Goal: Task Accomplishment & Management: Manage account settings

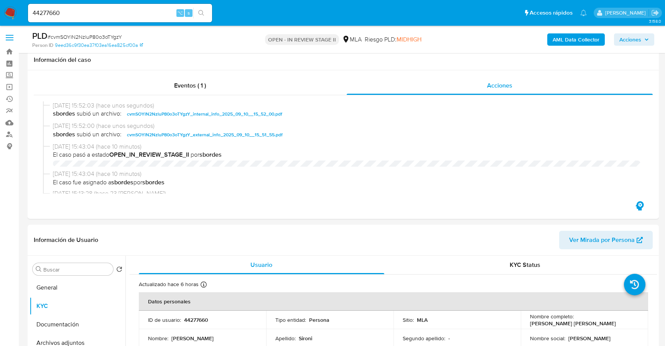
select select "10"
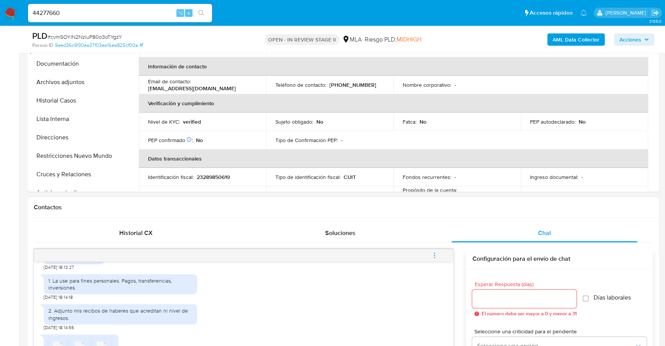
scroll to position [442, 0]
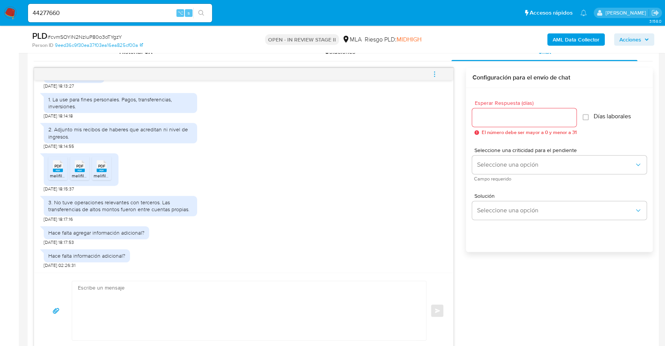
click at [150, 299] on textarea at bounding box center [247, 310] width 339 height 59
paste textarea "Hola, ¡Muchas gracias por tu respuesta! Confirmamos la recepción de la document…"
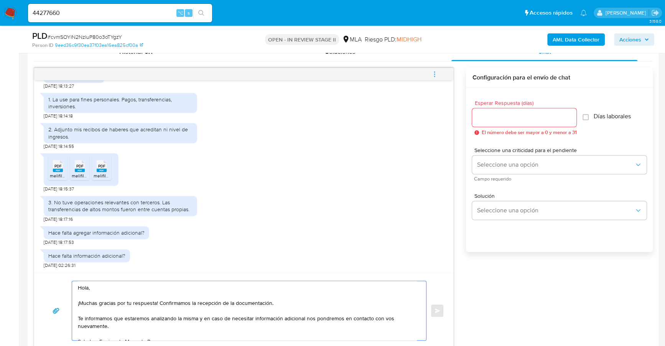
scroll to position [447, 0]
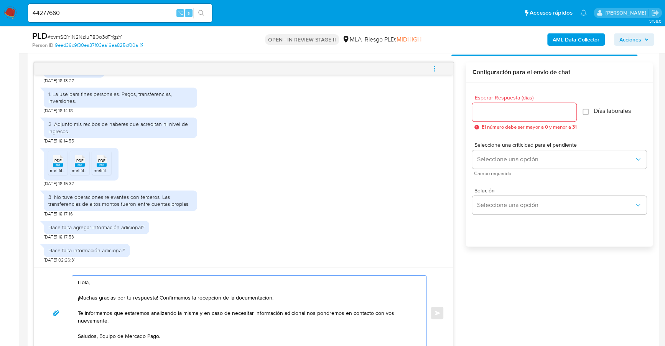
type textarea "Hola, ¡Muchas gracias por tu respuesta! Confirmamos la recepción de la document…"
click at [511, 111] on input "Esperar Respuesta (días)" at bounding box center [524, 112] width 104 height 10
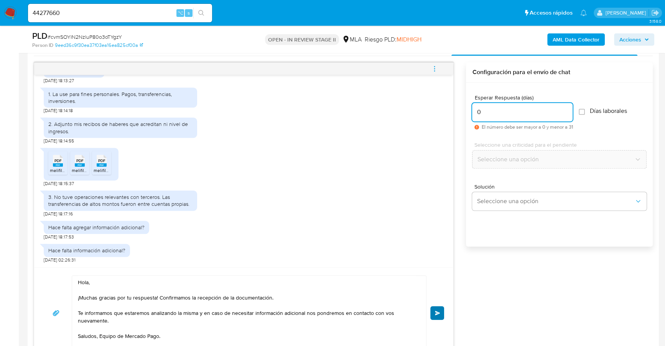
type input "0"
click at [437, 311] on span "Enviar" at bounding box center [437, 312] width 5 height 5
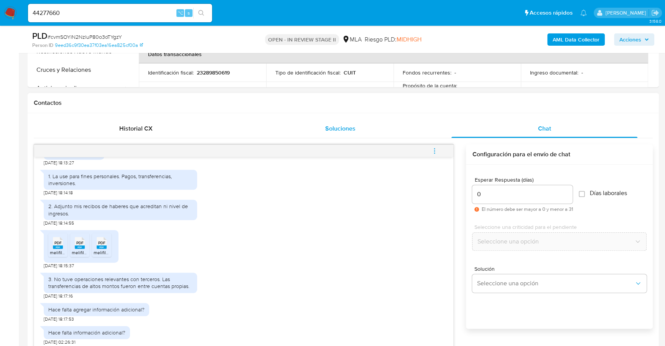
scroll to position [544, 0]
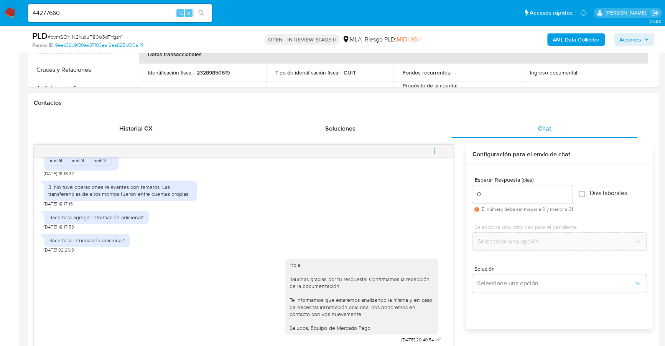
click at [435, 149] on icon "menu-action" at bounding box center [434, 150] width 7 height 7
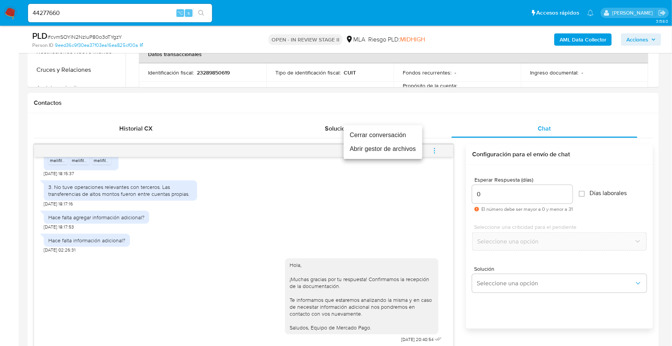
click at [403, 131] on li "Cerrar conversación" at bounding box center [383, 135] width 79 height 14
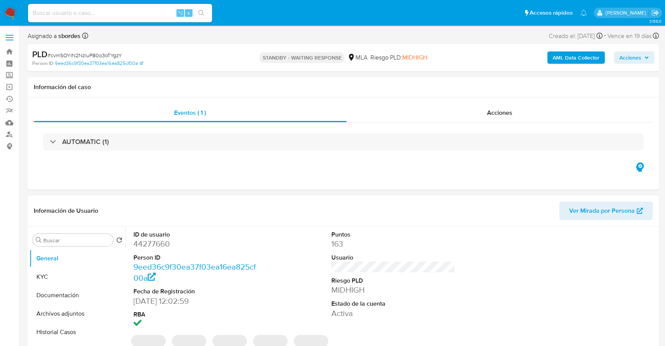
select select "10"
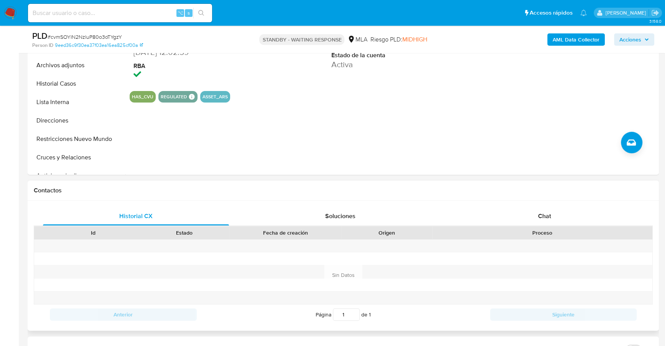
scroll to position [270, 0]
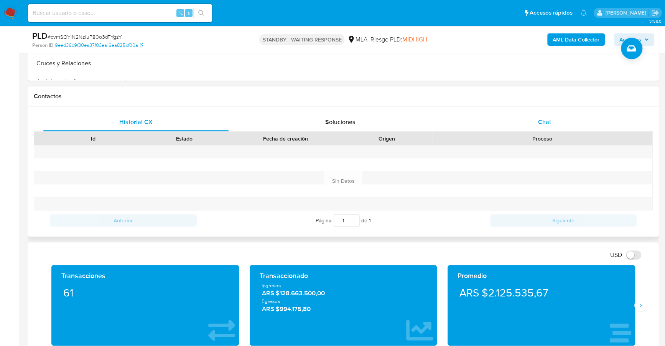
click at [549, 124] on span "Chat" at bounding box center [544, 121] width 13 height 9
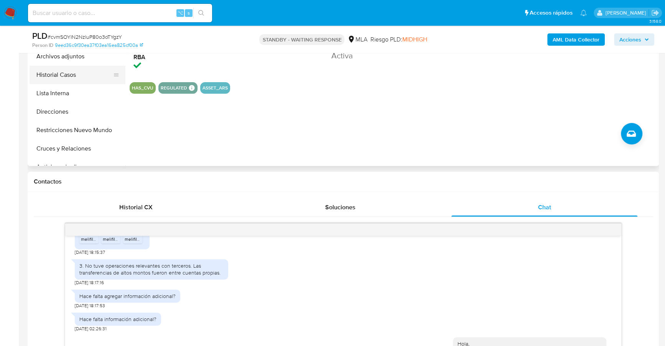
scroll to position [191, 0]
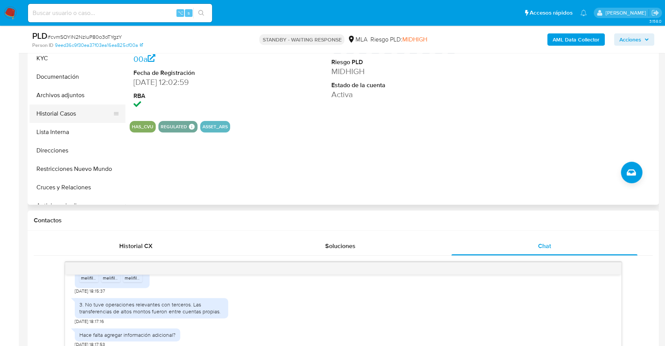
click at [63, 111] on button "Historial Casos" at bounding box center [75, 113] width 90 height 18
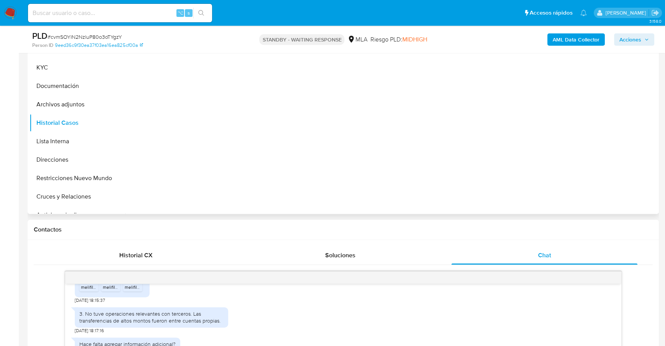
scroll to position [59, 0]
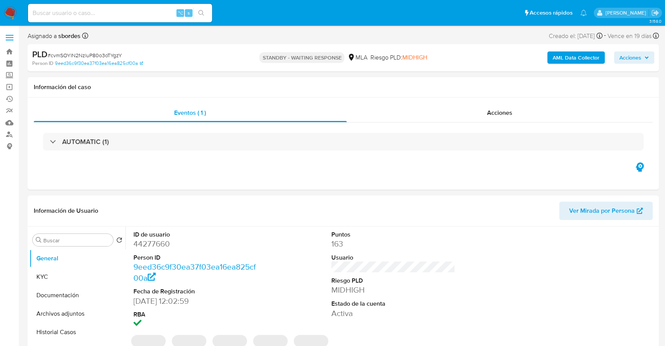
select select "10"
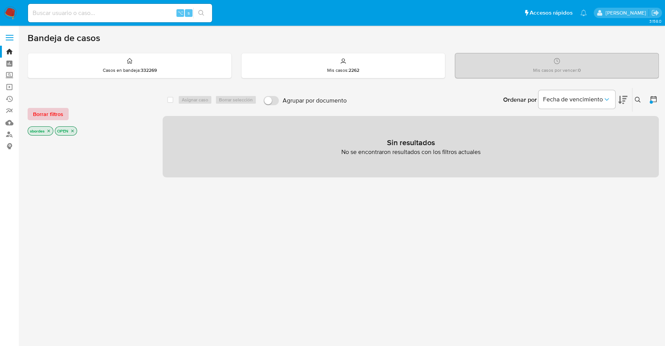
click at [50, 112] on span "Borrar filtros" at bounding box center [48, 114] width 30 height 11
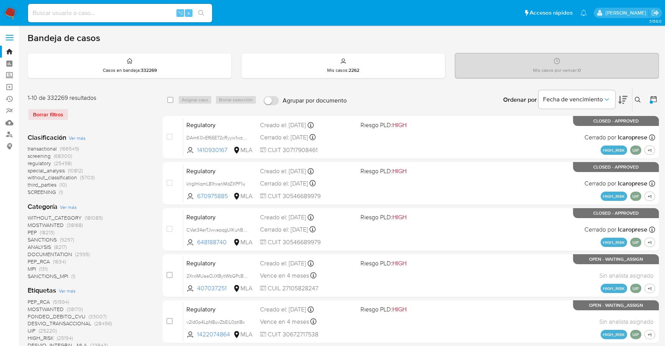
click at [638, 97] on icon at bounding box center [638, 100] width 6 height 6
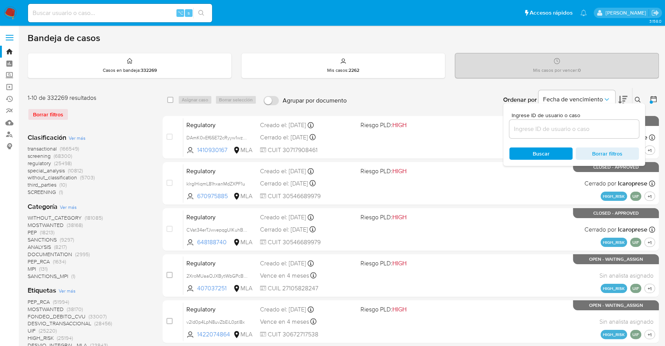
click at [537, 130] on input at bounding box center [574, 129] width 130 height 10
type input "cvmSOYlN2NzluP80o3oTYgzY"
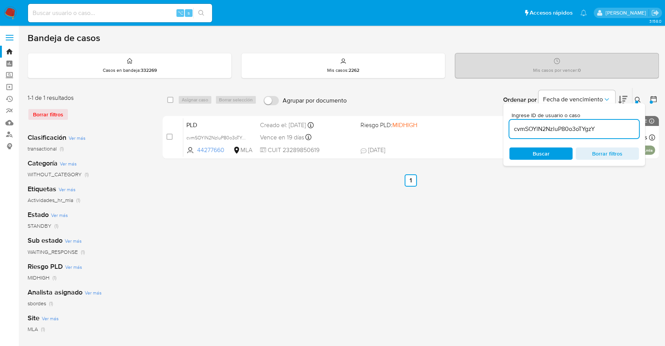
click at [637, 97] on icon at bounding box center [638, 100] width 6 height 6
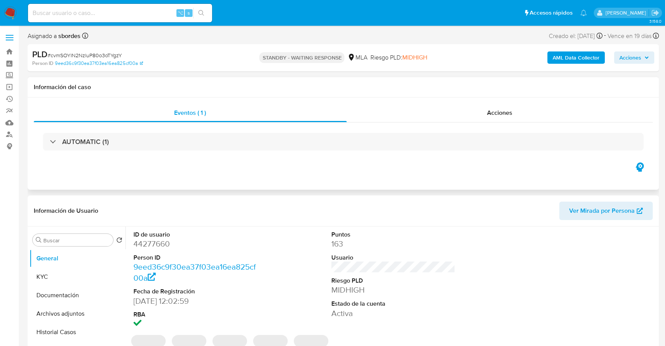
select select "10"
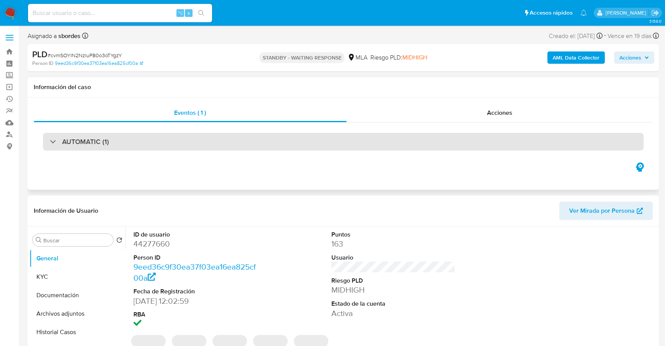
select select "10"
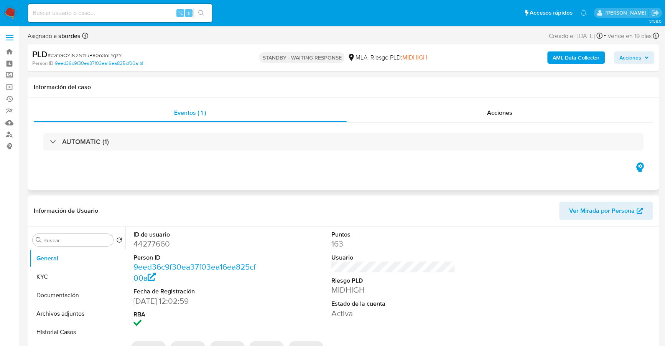
click at [399, 87] on h1 "Información del caso" at bounding box center [343, 87] width 619 height 8
select select "10"
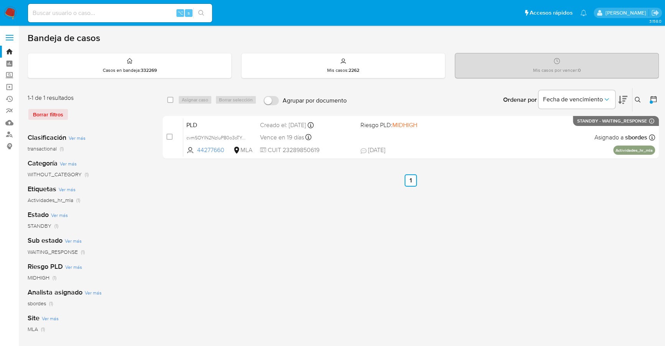
click at [8, 15] on img at bounding box center [10, 13] width 13 height 13
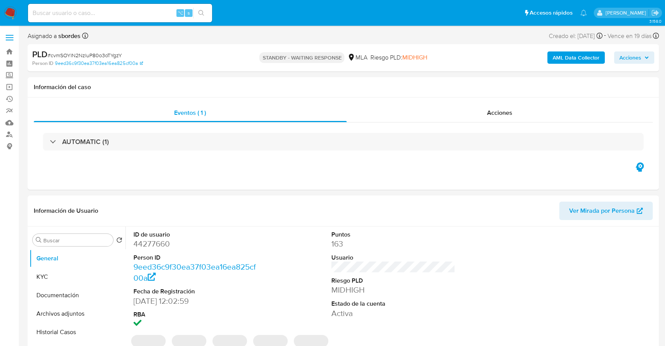
select select "10"
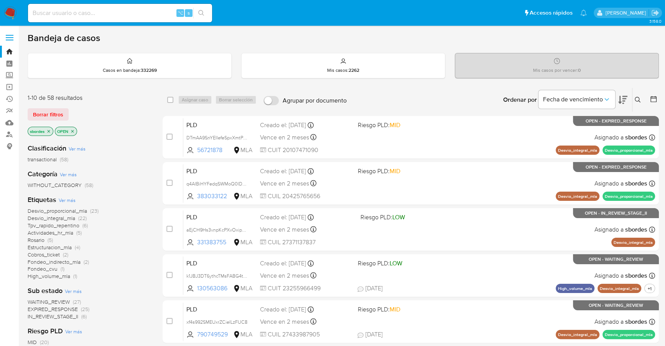
click at [50, 130] on icon "close-filter" at bounding box center [48, 131] width 5 height 5
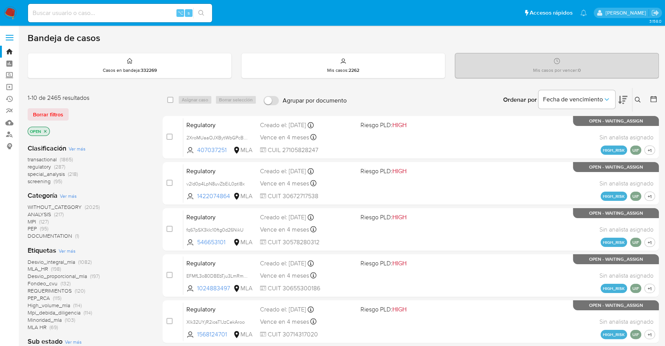
click at [46, 132] on icon "close-filter" at bounding box center [45, 131] width 5 height 5
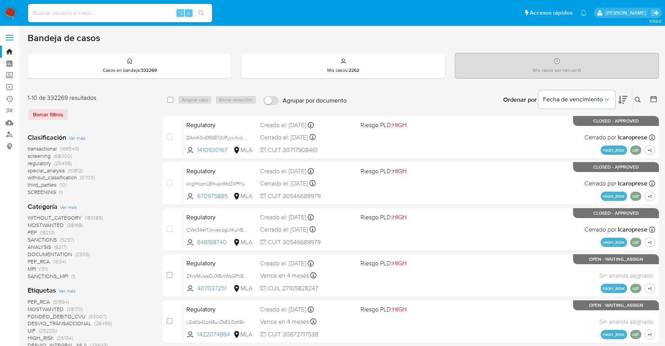
click at [13, 14] on img at bounding box center [10, 13] width 13 height 13
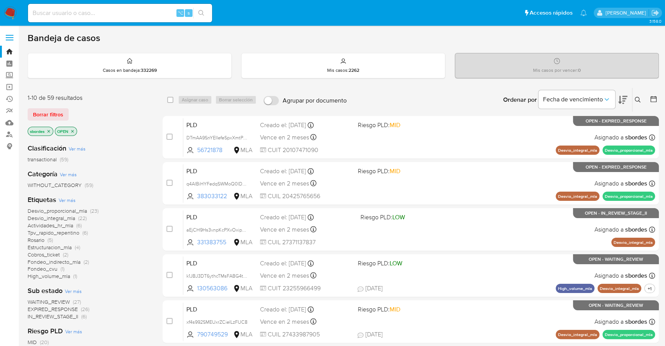
click at [49, 130] on icon "close-filter" at bounding box center [49, 131] width 3 height 3
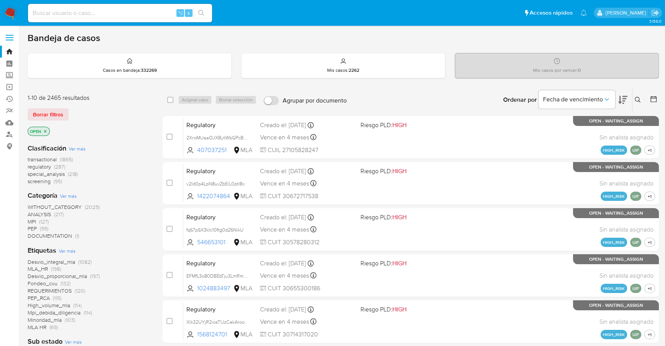
click at [640, 95] on button at bounding box center [639, 99] width 13 height 9
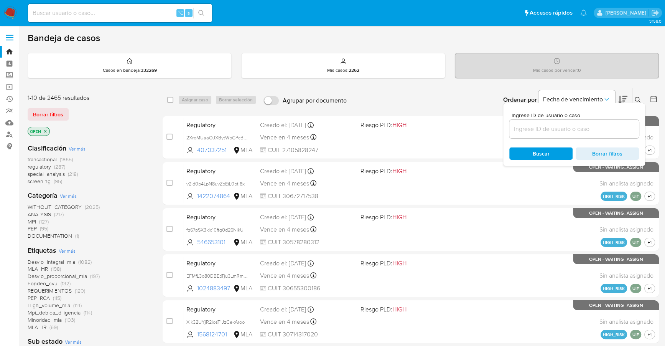
click at [580, 124] on input at bounding box center [574, 129] width 130 height 10
type input "cvmSOYlN2NzluP80o3oTYgzY"
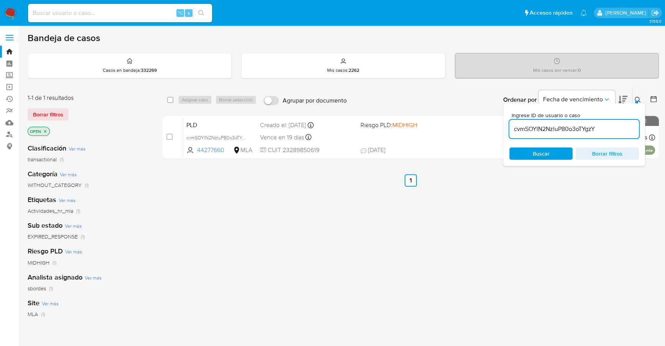
click at [637, 99] on icon at bounding box center [638, 100] width 6 height 6
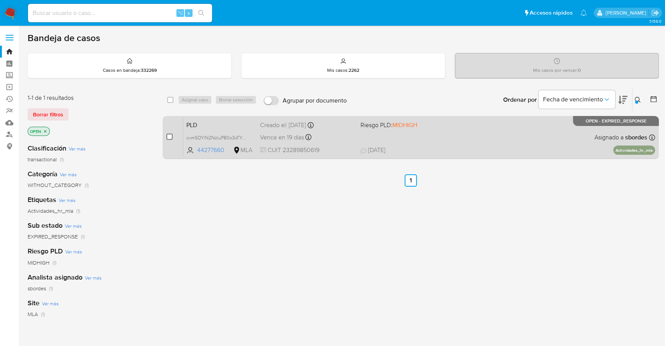
click at [168, 133] on input "checkbox" at bounding box center [169, 136] width 6 height 6
checkbox input "true"
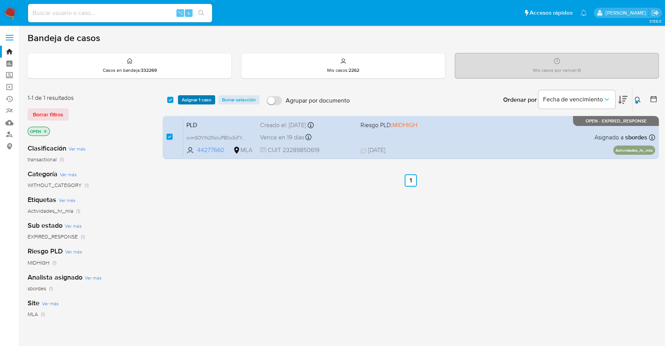
click at [193, 96] on span "Asignar 1 caso" at bounding box center [197, 100] width 30 height 8
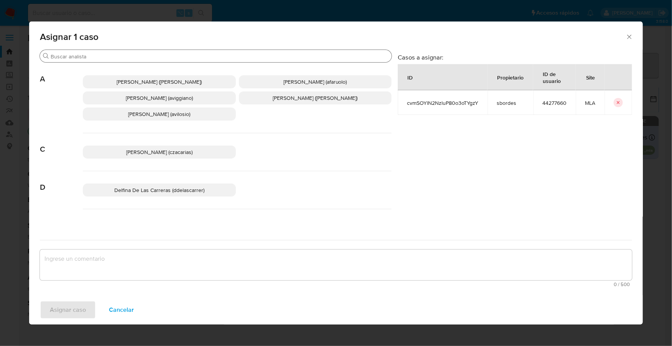
click at [125, 56] on input "Buscar" at bounding box center [220, 56] width 338 height 7
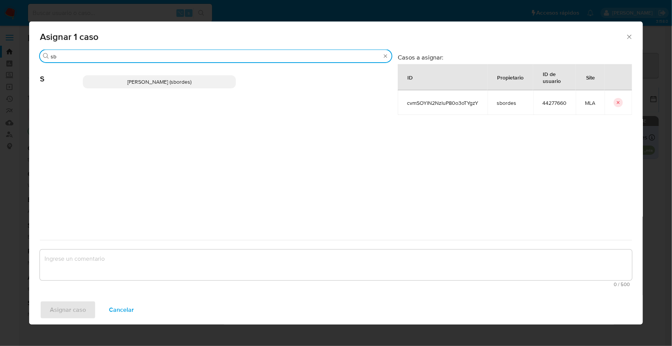
type input "sb"
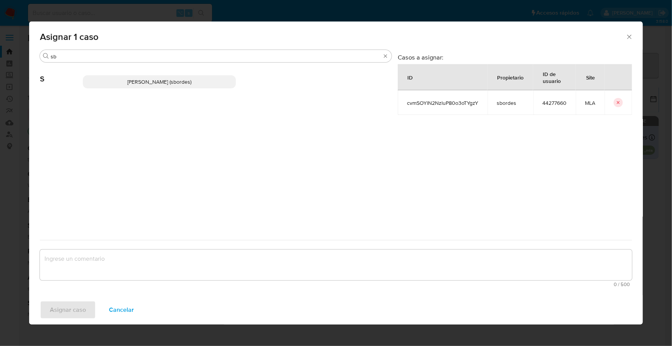
click at [132, 81] on span "Stefania Bordes (sbordes)" at bounding box center [159, 82] width 64 height 8
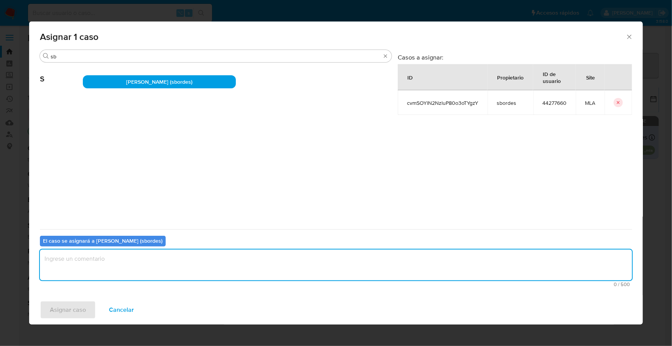
click at [135, 269] on textarea "assign-modal" at bounding box center [336, 264] width 592 height 31
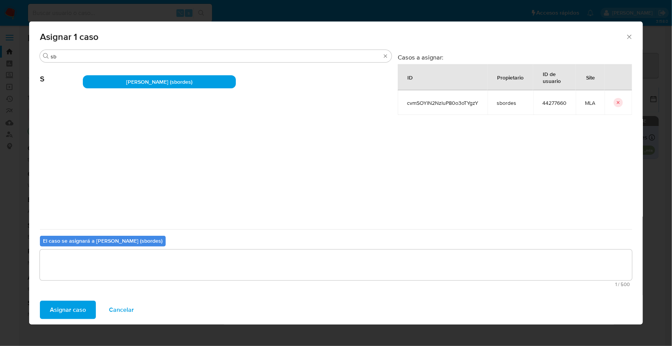
click at [56, 310] on span "Asignar caso" at bounding box center [68, 309] width 36 height 17
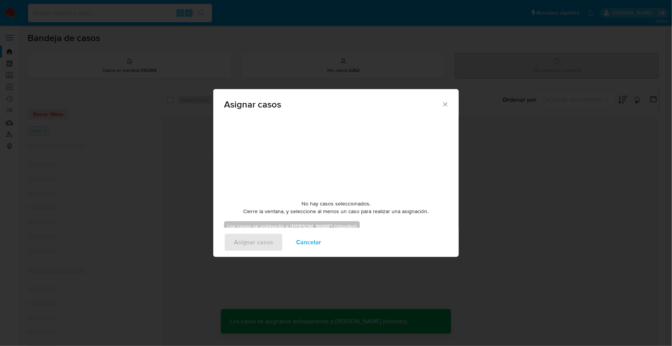
checkbox input "false"
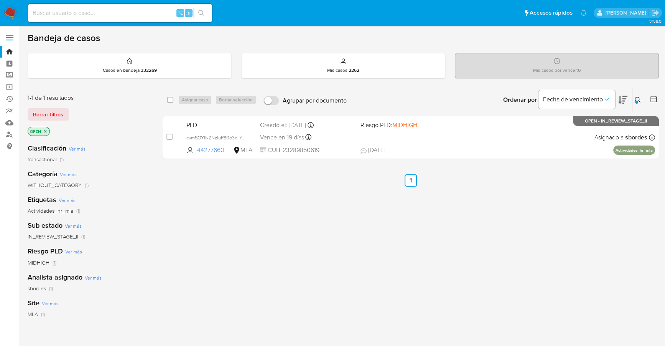
click at [638, 101] on icon at bounding box center [638, 100] width 6 height 6
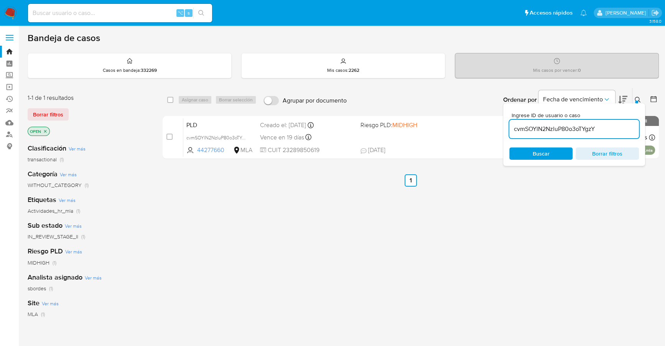
drag, startPoint x: 609, startPoint y: 126, endPoint x: 510, endPoint y: 118, distance: 98.9
click at [510, 118] on div "Ingrese ID de usuario o caso cvmSOYlN2NzluP80o3oTYgzY" at bounding box center [574, 125] width 130 height 26
type input "L1Tx5vxrom4GFWPzmzmOPl8p"
click at [638, 102] on icon at bounding box center [638, 100] width 6 height 6
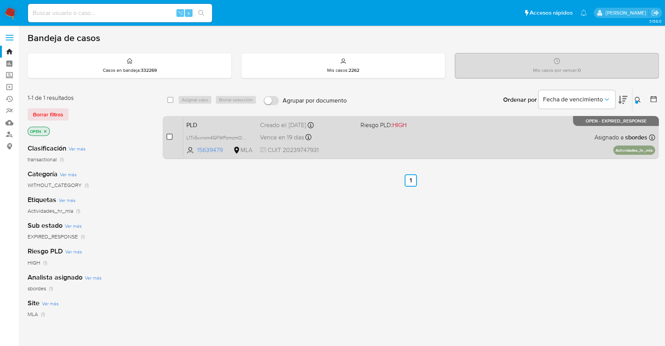
click at [170, 135] on input "checkbox" at bounding box center [169, 136] width 6 height 6
checkbox input "true"
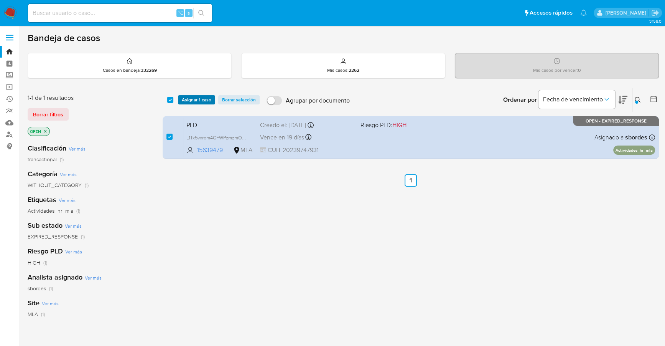
click at [198, 98] on span "Asignar 1 caso" at bounding box center [197, 100] width 30 height 8
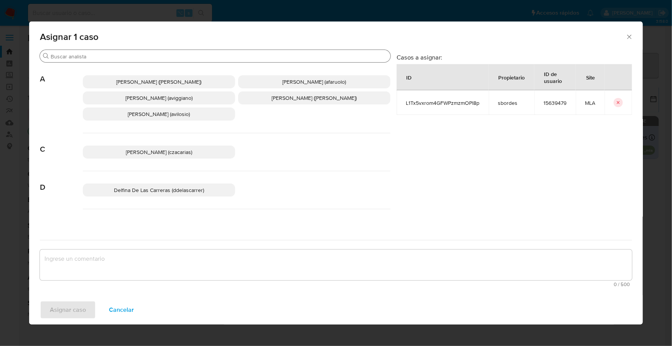
click at [98, 59] on input "Buscar" at bounding box center [219, 56] width 337 height 7
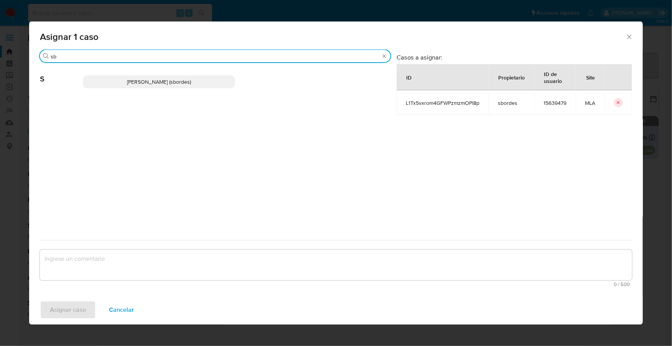
type input "sb"
click at [145, 84] on span "Stefania Bordes (sbordes)" at bounding box center [159, 82] width 64 height 8
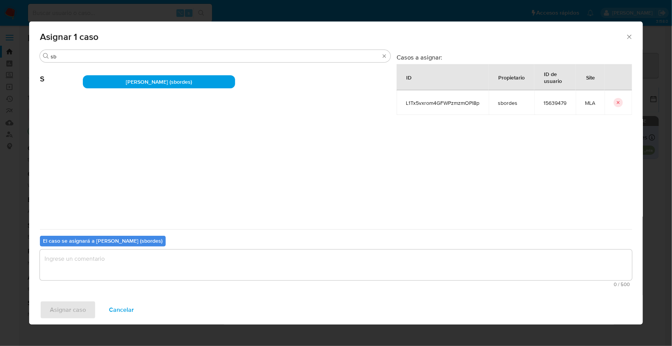
click at [165, 259] on textarea "assign-modal" at bounding box center [336, 264] width 592 height 31
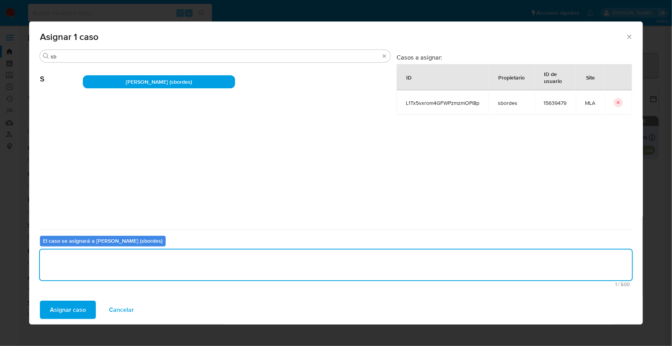
click at [72, 305] on span "Asignar caso" at bounding box center [68, 309] width 36 height 17
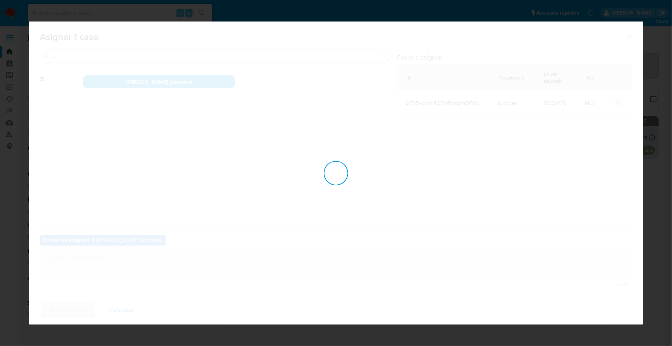
checkbox input "false"
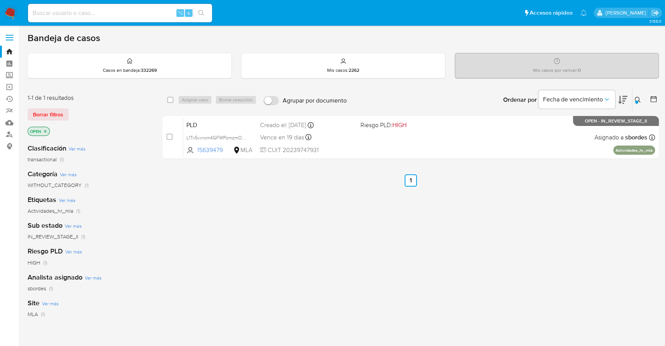
click at [8, 9] on img at bounding box center [10, 13] width 13 height 13
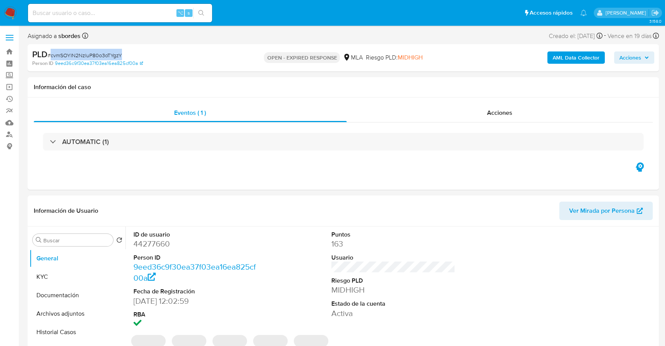
select select "10"
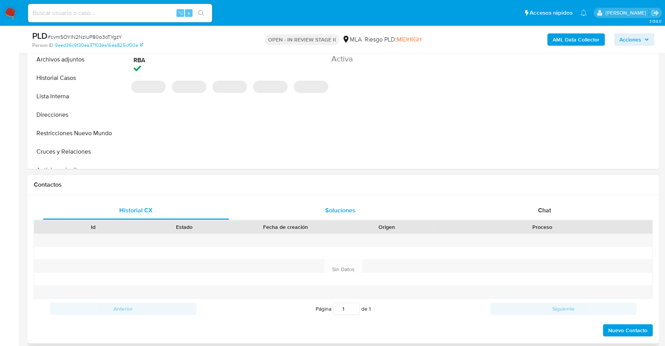
select select "10"
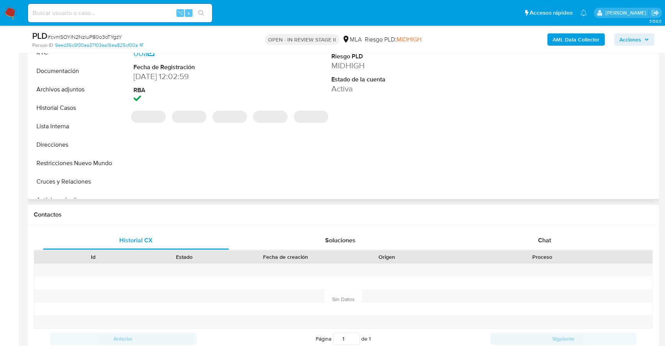
scroll to position [144, 0]
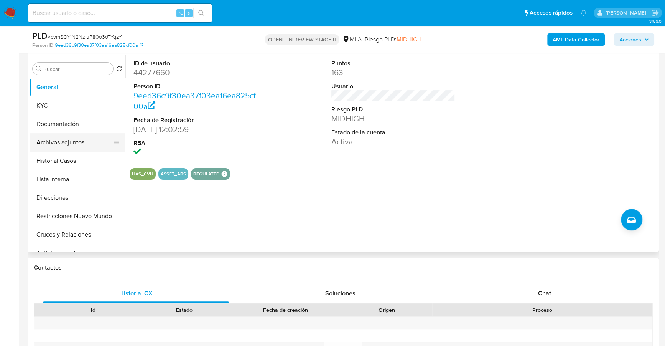
click at [64, 146] on button "Archivos adjuntos" at bounding box center [75, 142] width 90 height 18
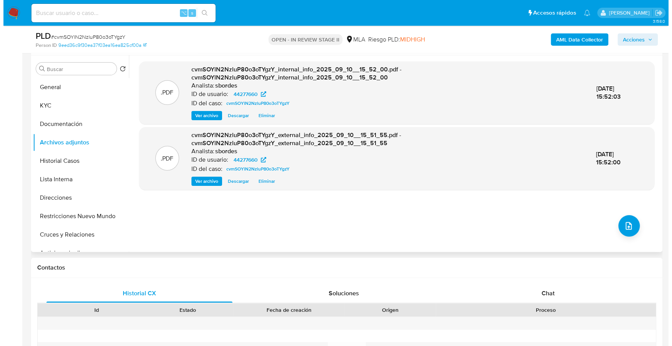
scroll to position [130, 0]
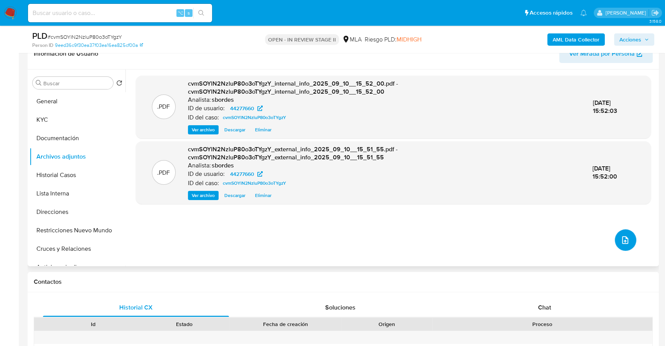
click at [621, 239] on icon "upload-file" at bounding box center [625, 239] width 9 height 9
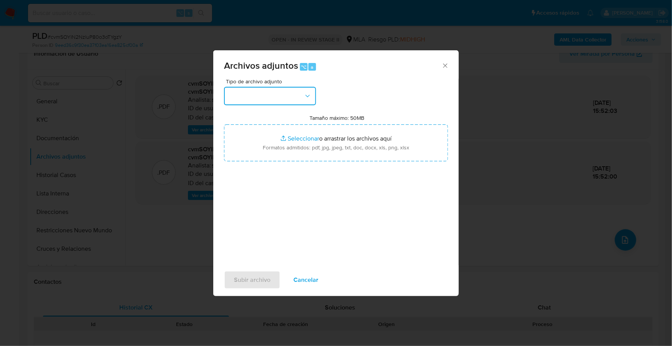
click at [264, 99] on button "button" at bounding box center [270, 96] width 92 height 18
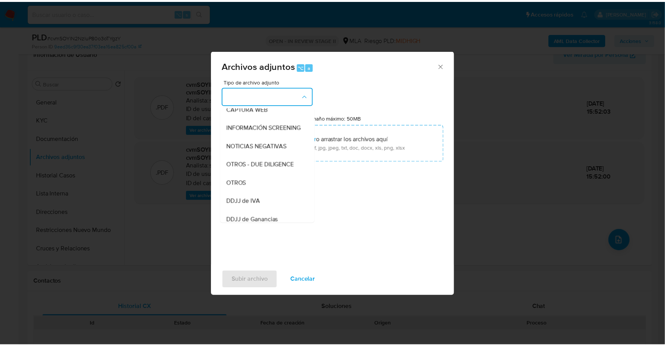
scroll to position [94, 0]
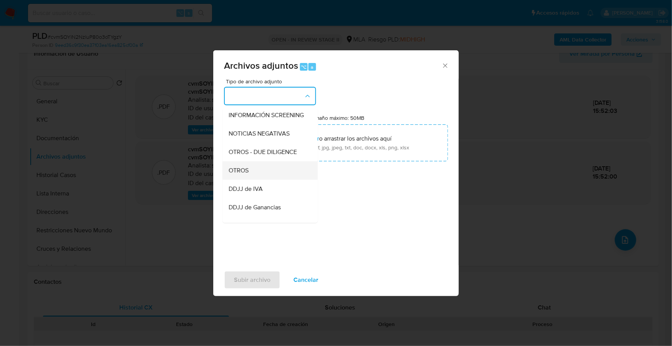
click at [252, 178] on div "OTROS" at bounding box center [268, 170] width 78 height 18
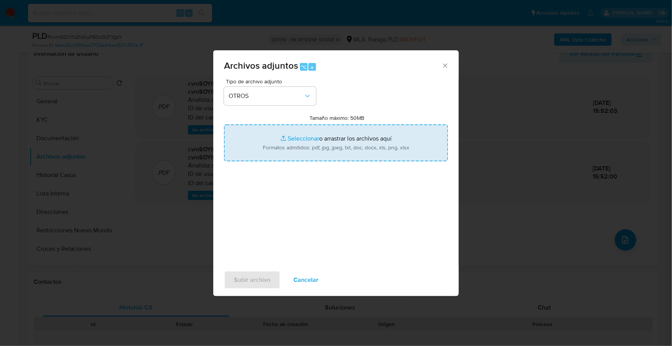
click at [288, 138] on input "Tamaño máximo: 50MB Seleccionar archivos" at bounding box center [336, 142] width 224 height 37
type input "C:\fakepath\44277660_4a0fd6f5-fdb4-47d4-acc9-6e86d0425f21 (1).pdf"
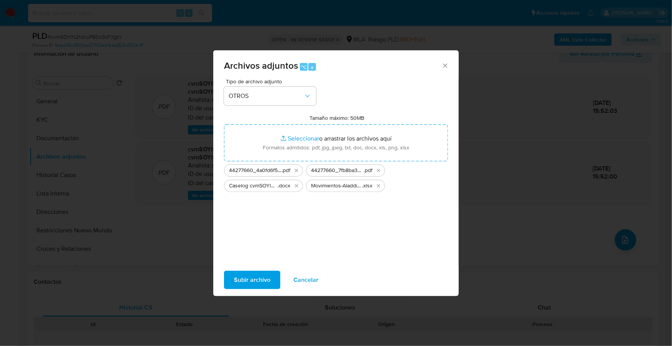
click at [246, 278] on span "Subir archivo" at bounding box center [252, 279] width 36 height 17
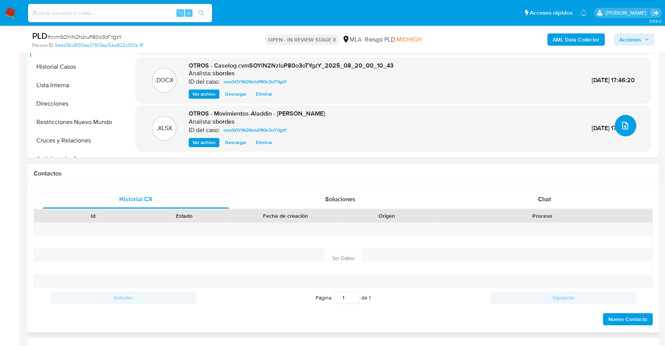
scroll to position [263, 0]
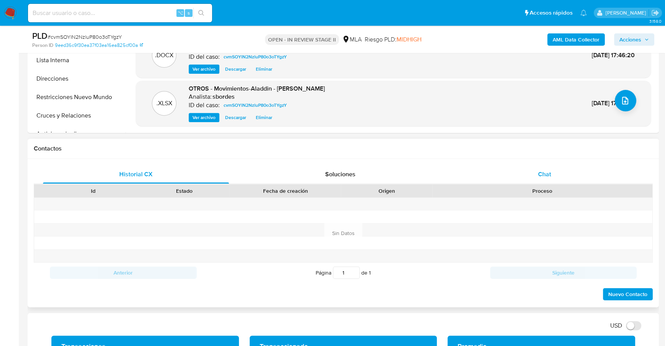
click at [528, 177] on div "Chat" at bounding box center [545, 174] width 186 height 18
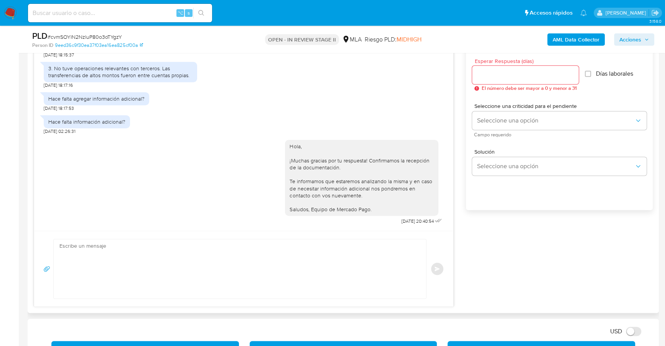
scroll to position [105, 0]
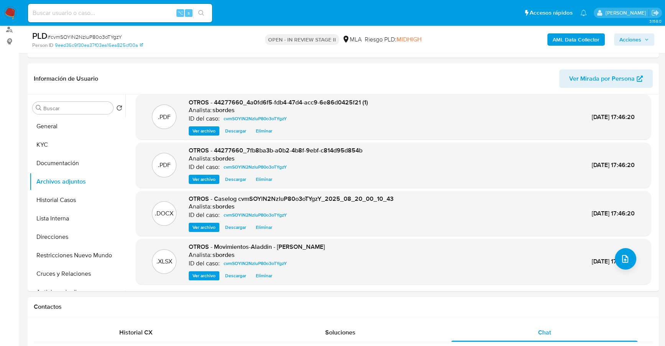
click at [638, 41] on span "Acciones" at bounding box center [631, 39] width 22 height 12
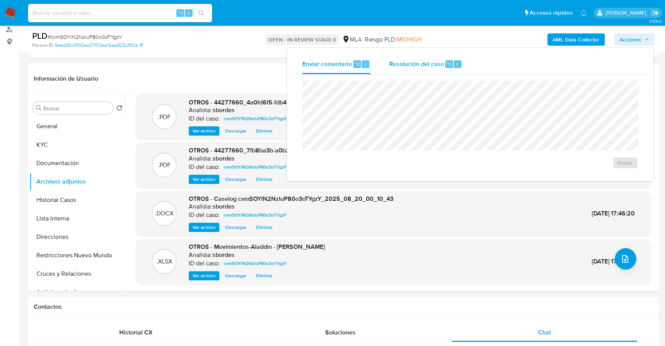
click at [415, 68] on div "Resolución del caso ⌥ r" at bounding box center [425, 64] width 73 height 20
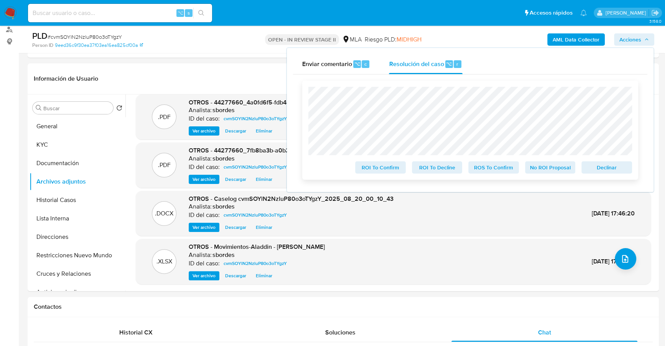
click at [552, 170] on span "No ROI Proposal" at bounding box center [551, 167] width 40 height 11
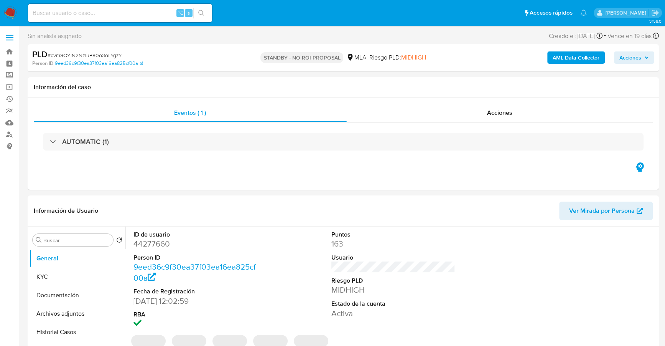
select select "10"
click at [121, 13] on input at bounding box center [120, 13] width 184 height 10
paste input "15639479"
type input "15639479"
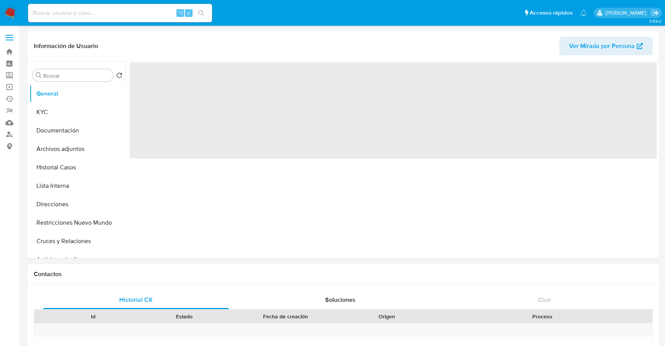
select select "10"
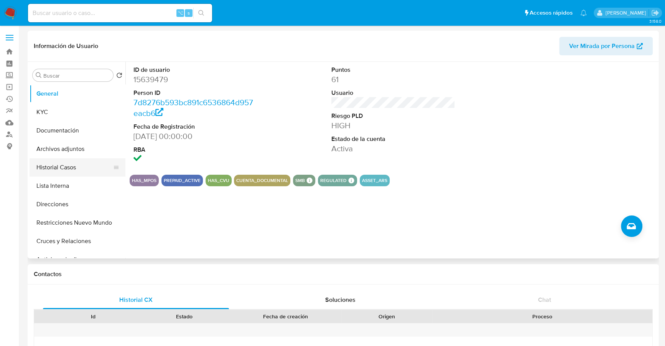
click at [67, 168] on button "Historial Casos" at bounding box center [75, 167] width 90 height 18
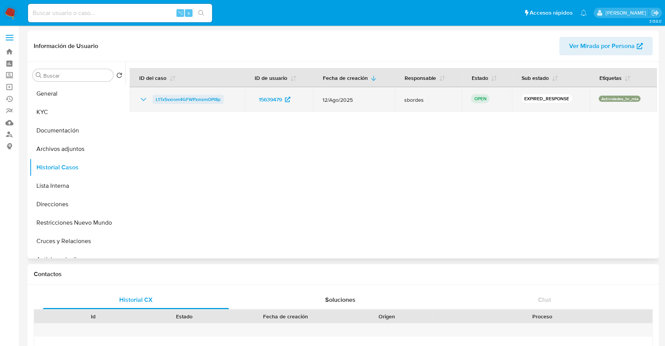
click at [181, 102] on span "L1Tx5vxrom4GFWPzmzmOPl8p" at bounding box center [188, 99] width 65 height 9
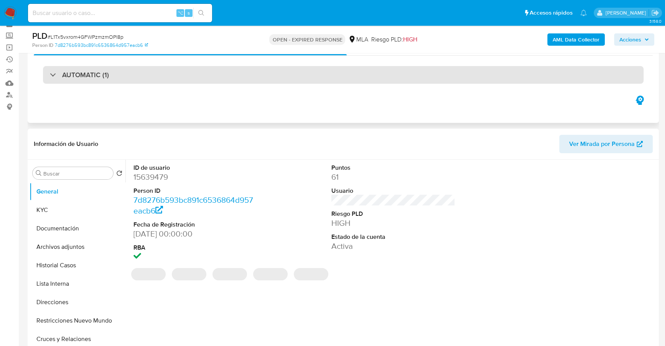
scroll to position [161, 0]
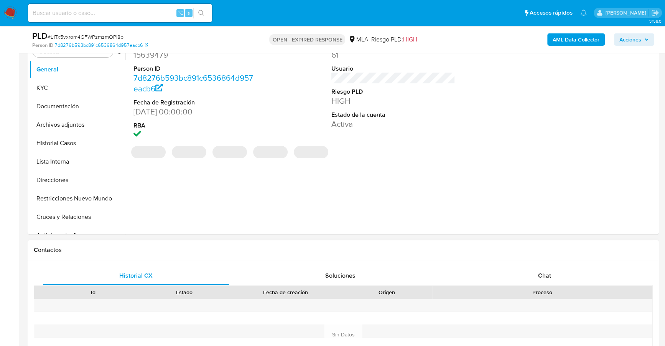
select select "10"
click at [547, 271] on span "Chat" at bounding box center [544, 275] width 13 height 9
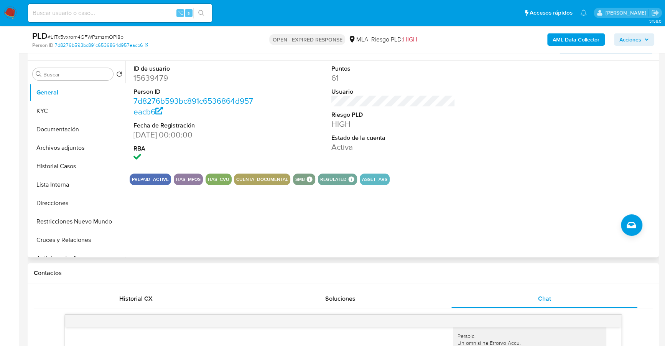
scroll to position [130, 0]
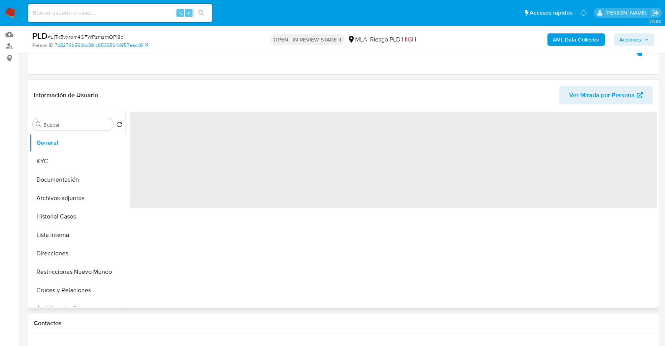
scroll to position [254, 0]
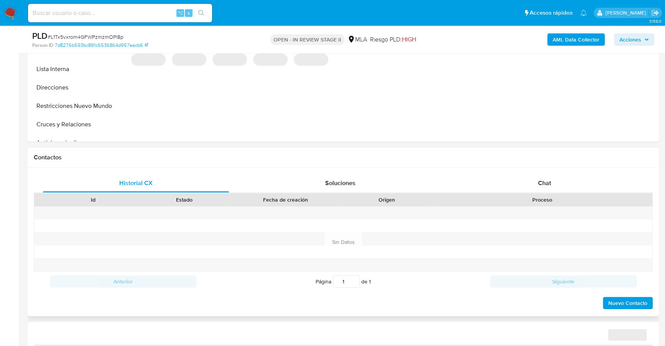
select select "10"
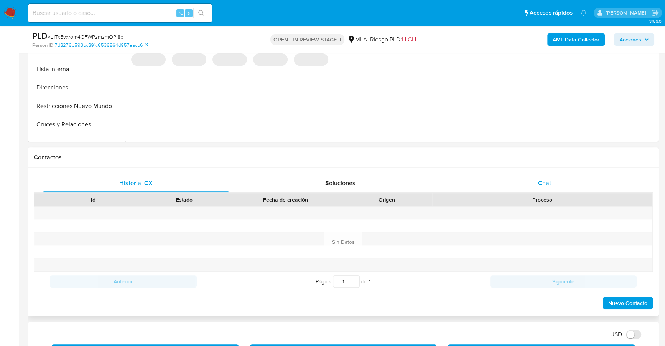
click at [553, 175] on div "Chat" at bounding box center [545, 183] width 186 height 18
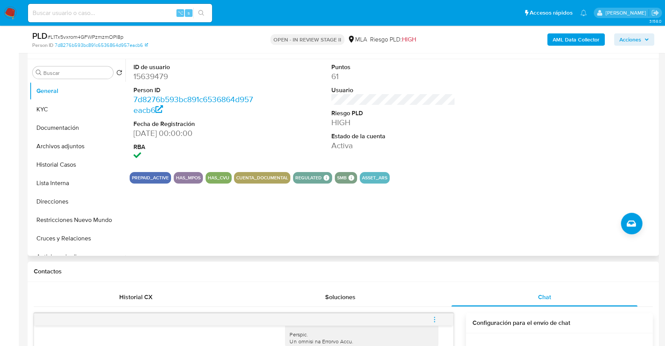
scroll to position [140, 0]
click at [107, 11] on input at bounding box center [120, 13] width 184 height 10
paste input "15639479"
type input "15639479"
click at [74, 160] on button "Historial Casos" at bounding box center [75, 165] width 90 height 18
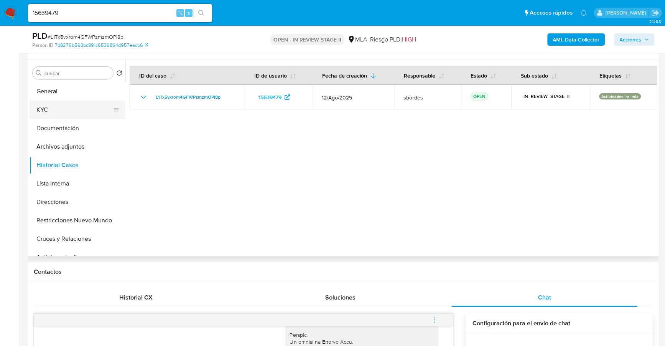
click at [56, 105] on button "KYC" at bounding box center [75, 110] width 90 height 18
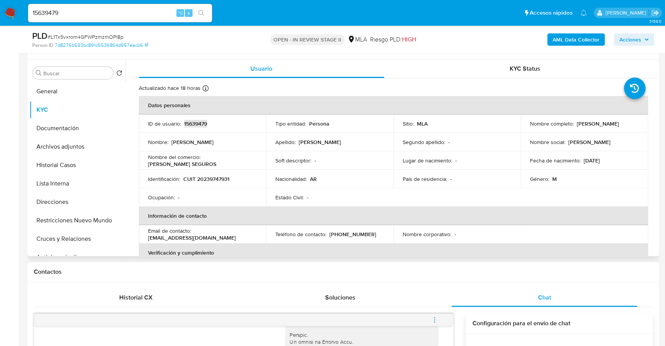
copy p "15639479"
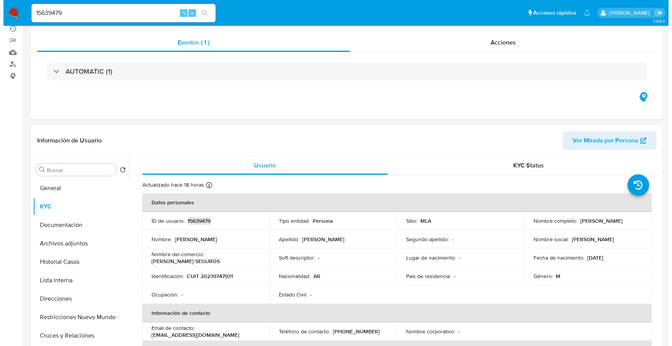
scroll to position [0, 0]
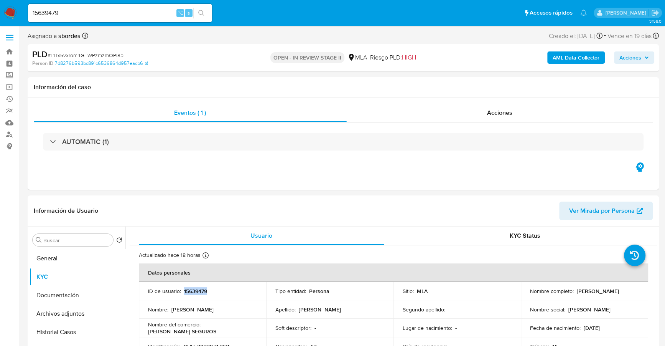
click at [583, 56] on b "AML Data Collector" at bounding box center [576, 57] width 47 height 12
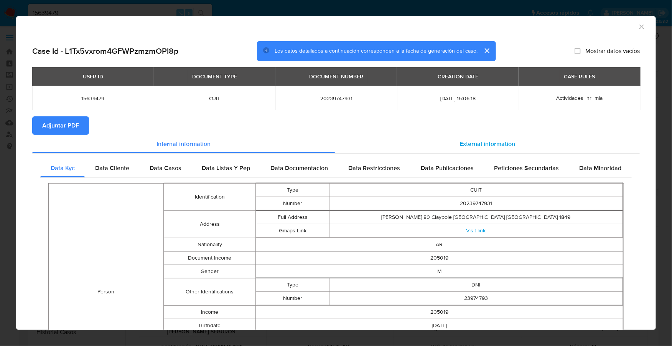
click at [467, 138] on div "External information" at bounding box center [487, 144] width 305 height 18
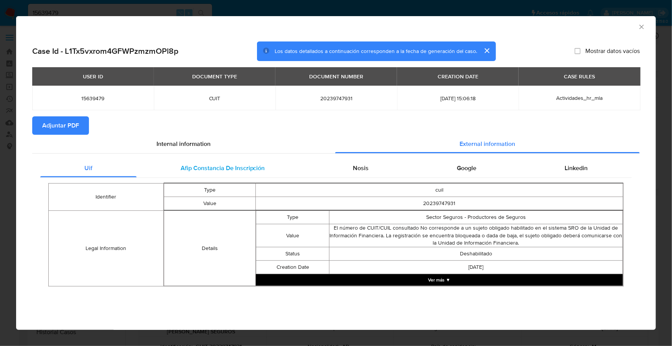
click at [222, 165] on span "Afip Constancia De Inscripción" at bounding box center [223, 167] width 84 height 9
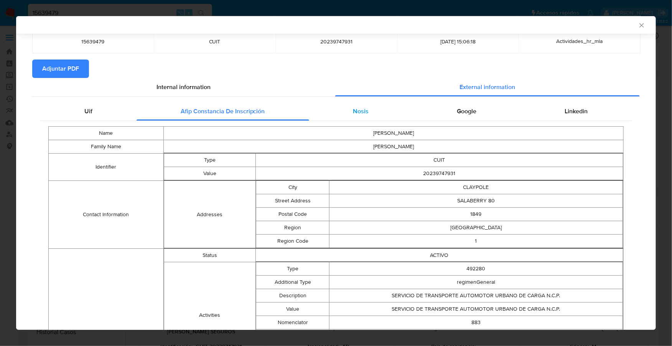
click at [371, 115] on div "Nosis" at bounding box center [361, 111] width 104 height 18
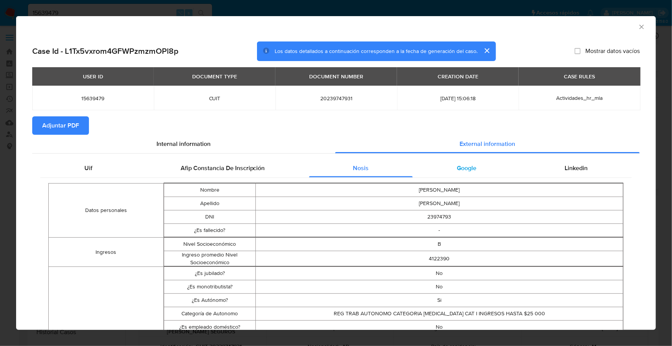
click at [472, 172] on div "Google" at bounding box center [467, 168] width 108 height 18
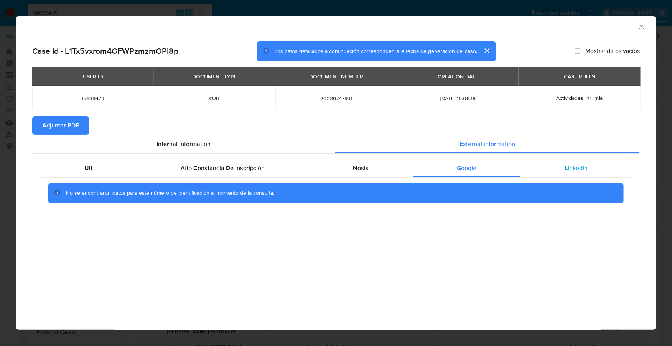
click at [527, 170] on div "Linkedin" at bounding box center [576, 168] width 111 height 18
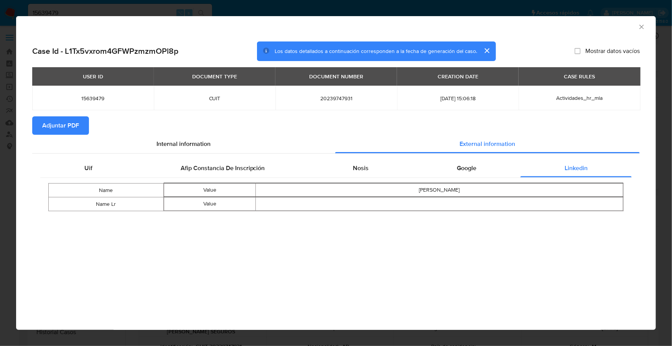
click at [77, 129] on span "Adjuntar PDF" at bounding box center [60, 125] width 37 height 17
click at [642, 26] on icon "Cerrar ventana" at bounding box center [641, 27] width 4 height 4
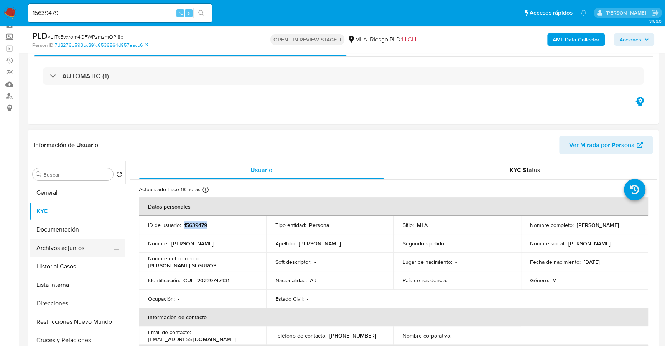
scroll to position [75, 0]
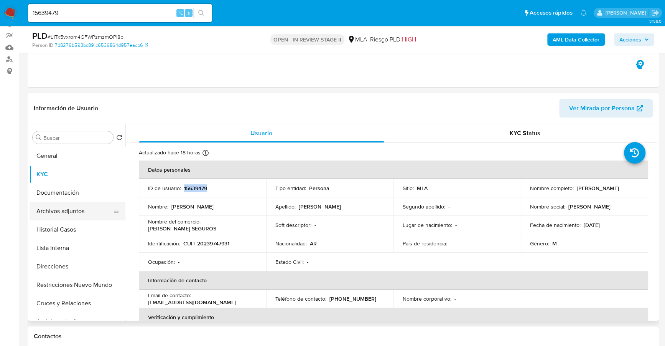
click at [55, 207] on button "Archivos adjuntos" at bounding box center [75, 211] width 90 height 18
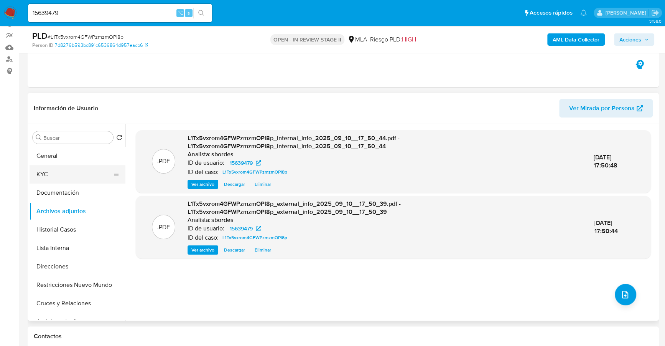
click at [53, 176] on button "KYC" at bounding box center [75, 174] width 90 height 18
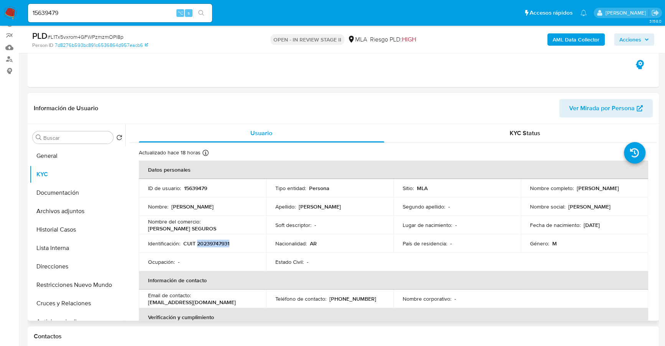
copy p "20239747931"
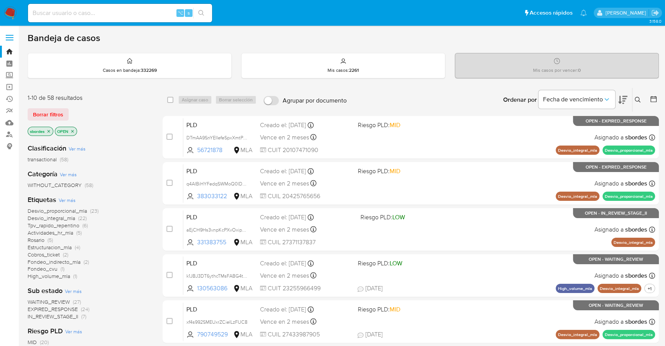
click at [49, 130] on icon "close-filter" at bounding box center [49, 131] width 3 height 3
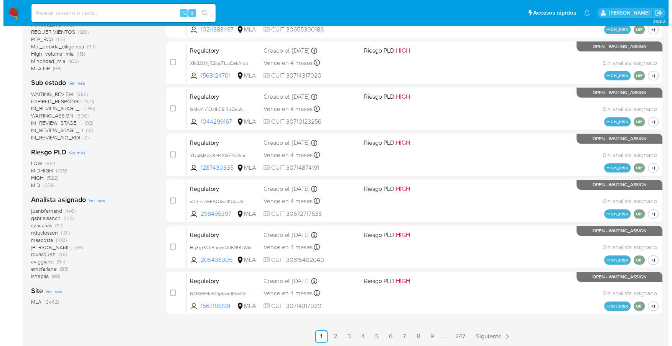
scroll to position [287, 0]
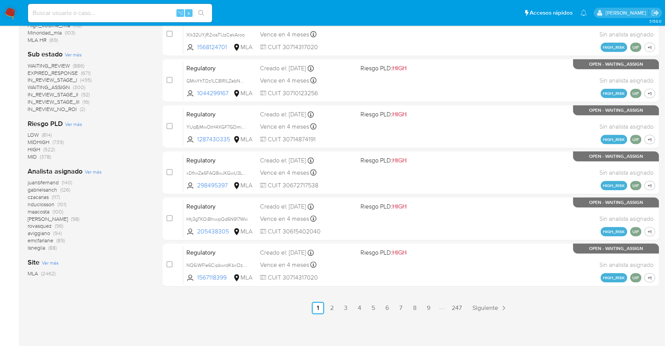
click at [96, 173] on span "Ver más" at bounding box center [93, 171] width 17 height 7
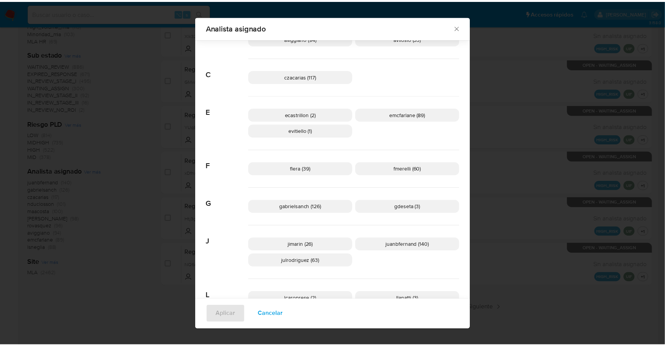
scroll to position [31, 0]
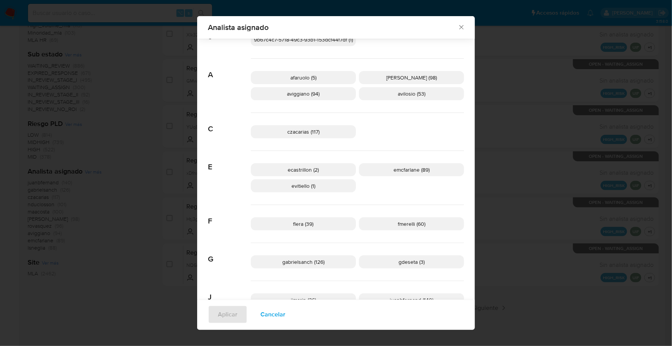
click at [458, 25] on icon "Cerrar" at bounding box center [462, 27] width 8 height 8
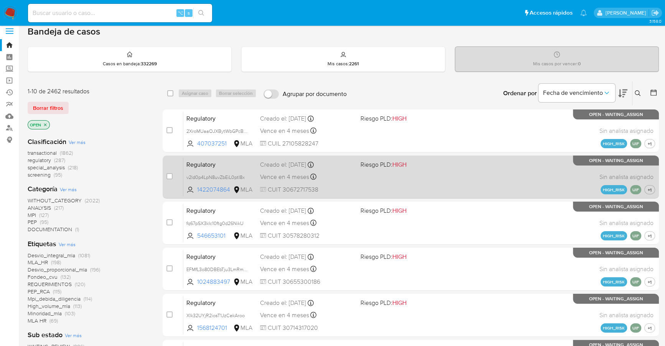
scroll to position [0, 0]
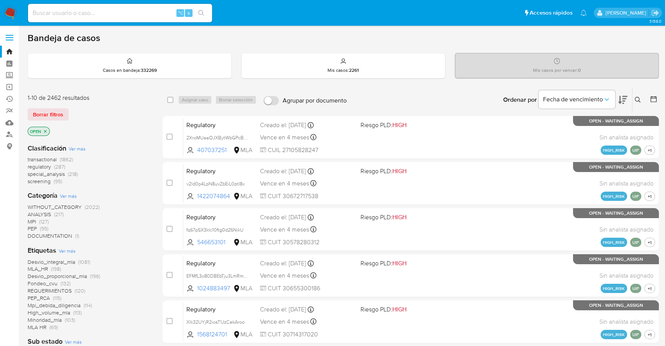
click at [653, 99] on icon at bounding box center [654, 99] width 8 height 8
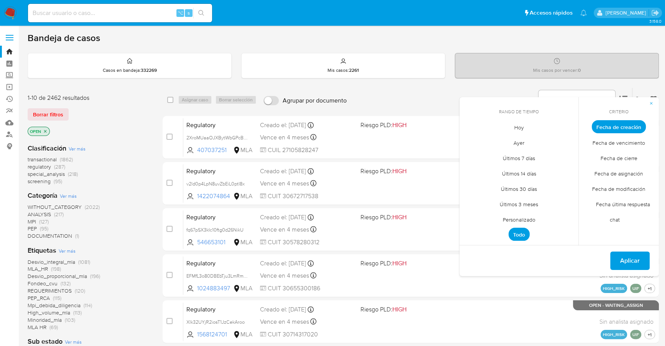
click at [527, 219] on span "Personalizado" at bounding box center [519, 219] width 49 height 16
click at [472, 141] on icon "Mes anterior" at bounding box center [471, 140] width 9 height 9
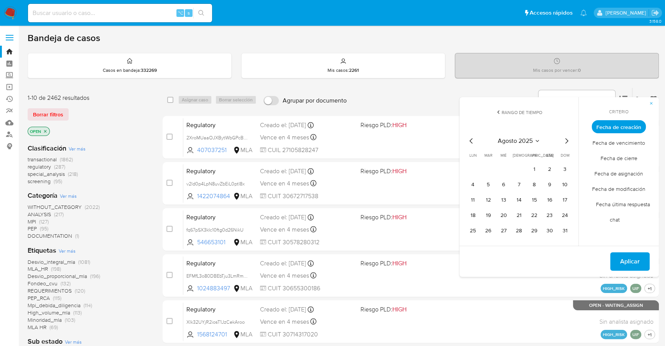
click at [472, 141] on icon "Mes anterior" at bounding box center [471, 140] width 9 height 9
click at [569, 138] on icon "Mes siguiente" at bounding box center [566, 140] width 9 height 9
click at [538, 163] on td "1" at bounding box center [534, 169] width 12 height 12
click at [535, 170] on button "1" at bounding box center [534, 169] width 12 height 12
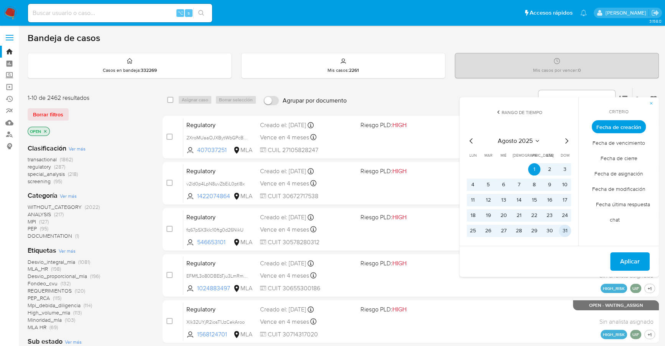
click at [565, 229] on button "31" at bounding box center [565, 230] width 12 height 12
click at [625, 260] on span "Aplicar" at bounding box center [630, 261] width 20 height 17
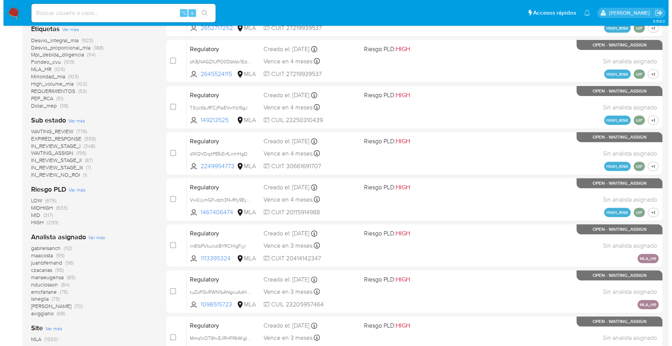
scroll to position [235, 0]
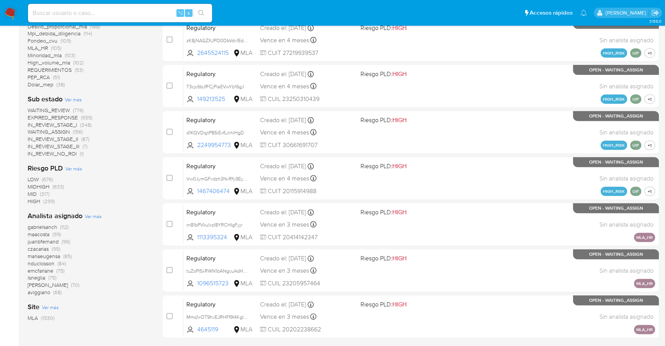
click at [91, 218] on span "Ver más" at bounding box center [93, 216] width 17 height 7
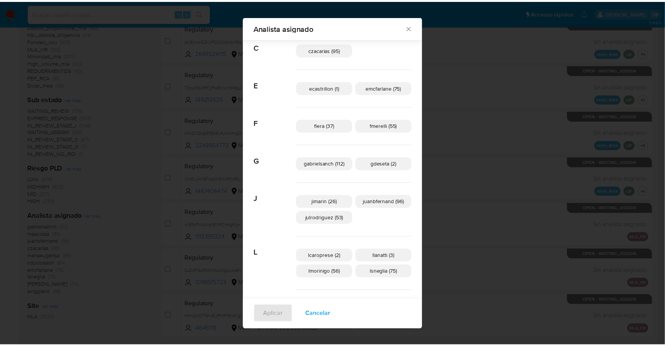
scroll to position [0, 0]
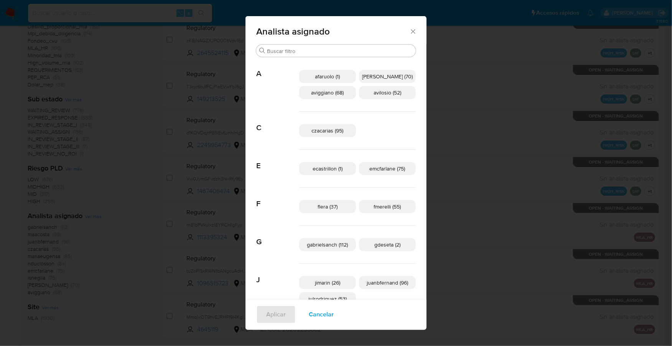
click at [409, 29] on icon "Cerrar" at bounding box center [413, 32] width 8 height 8
